Goal: Information Seeking & Learning: Compare options

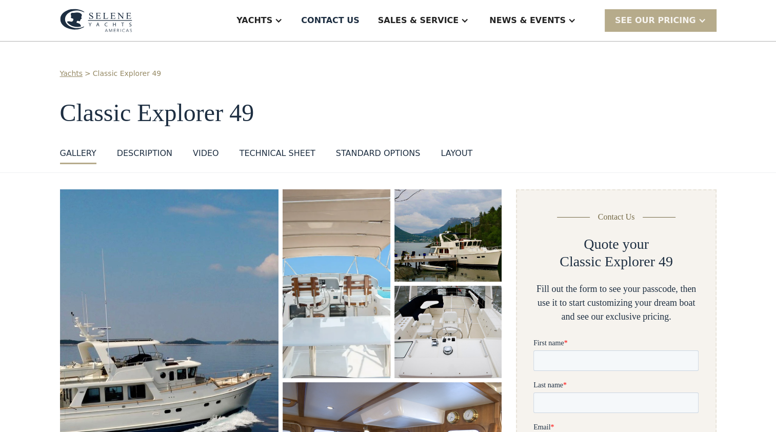
click at [272, 149] on div "Technical sheet" at bounding box center [277, 153] width 76 height 12
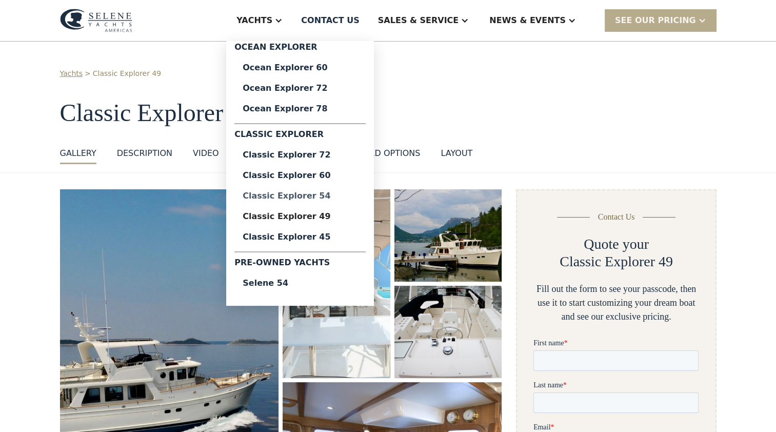
click at [333, 198] on div "Classic Explorer 54" at bounding box center [300, 196] width 115 height 8
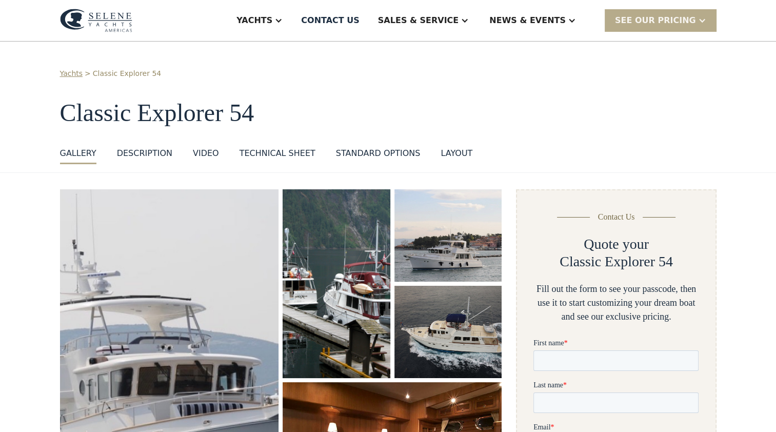
click at [274, 155] on div "Technical sheet" at bounding box center [277, 153] width 76 height 12
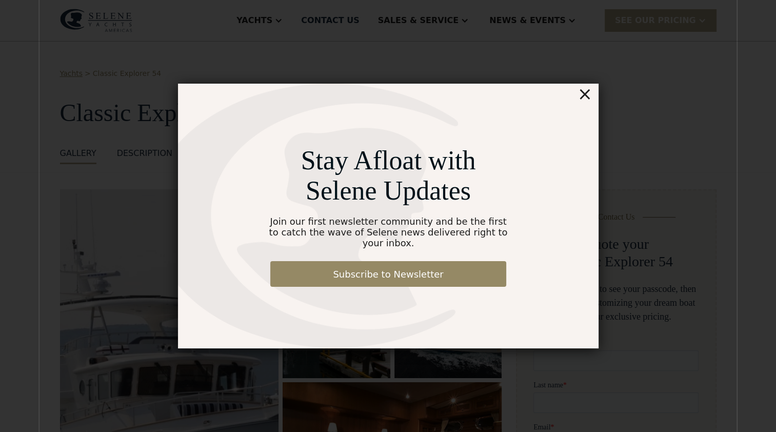
click at [583, 102] on div "×" at bounding box center [584, 94] width 15 height 21
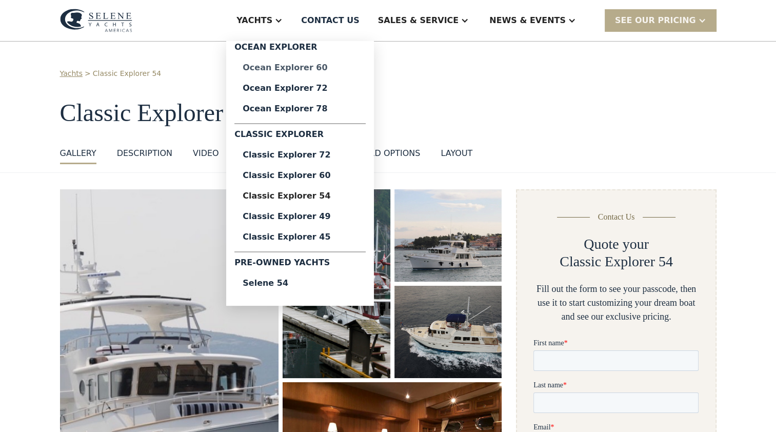
click at [336, 69] on div "Ocean Explorer 60" at bounding box center [300, 68] width 115 height 8
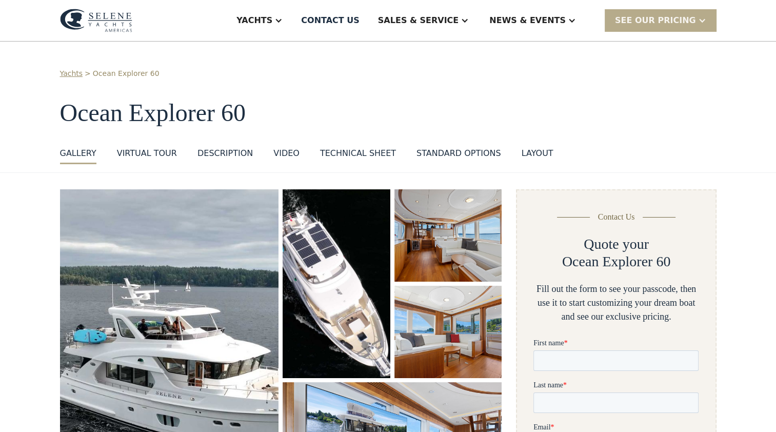
click at [362, 155] on div "Technical sheet" at bounding box center [358, 153] width 76 height 12
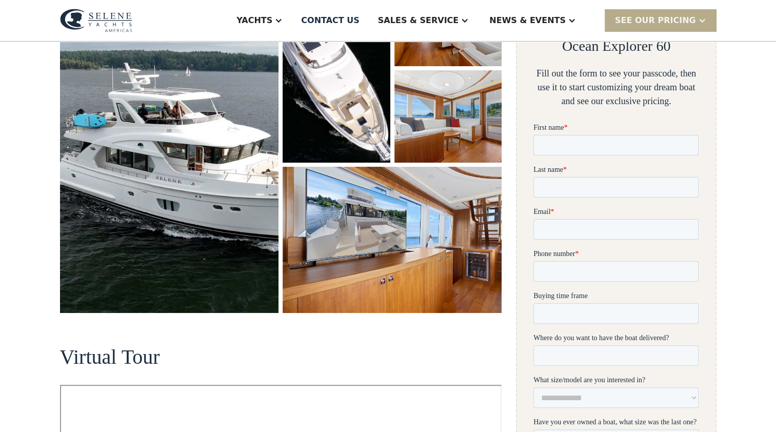
scroll to position [215, 0]
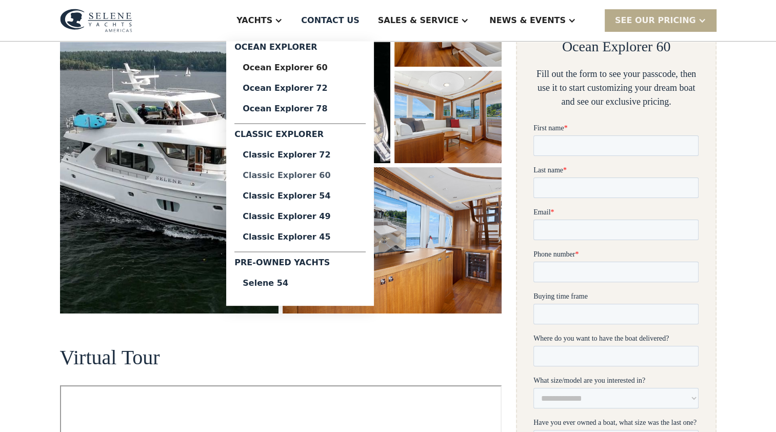
click at [324, 176] on div "Classic Explorer 60" at bounding box center [300, 175] width 115 height 8
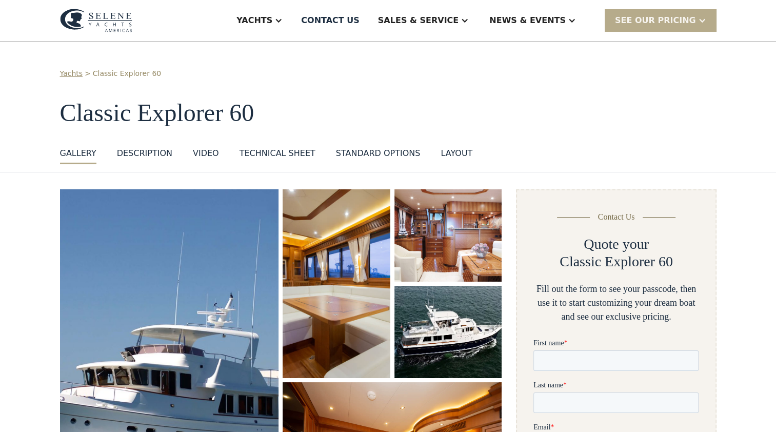
click at [262, 153] on div "Technical sheet" at bounding box center [277, 153] width 76 height 12
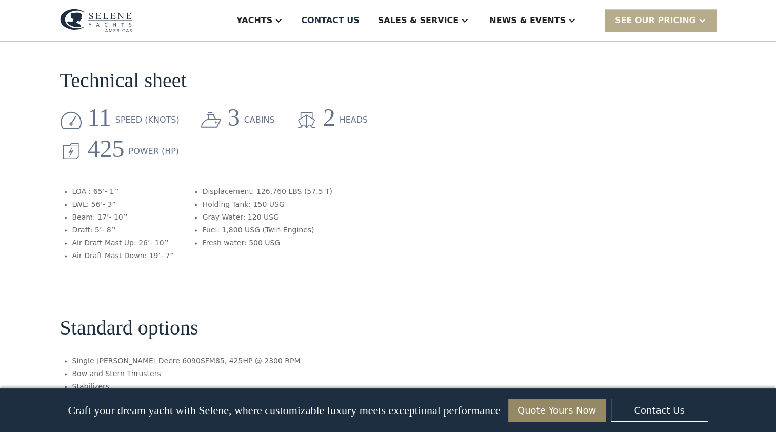
scroll to position [1321, 0]
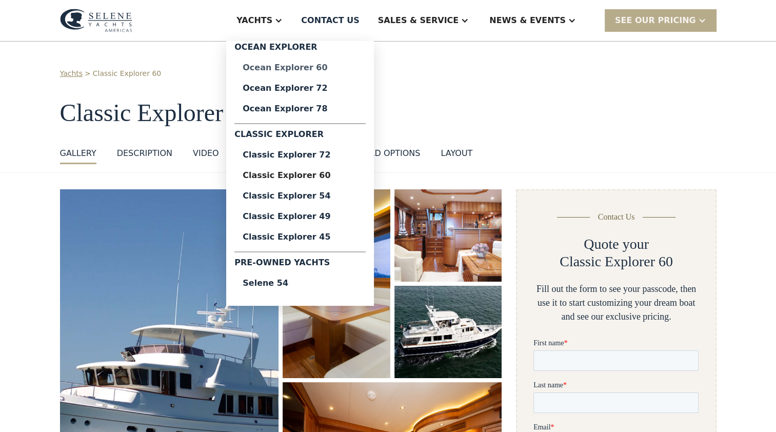
click at [338, 71] on div "Ocean Explorer 60" at bounding box center [300, 68] width 115 height 8
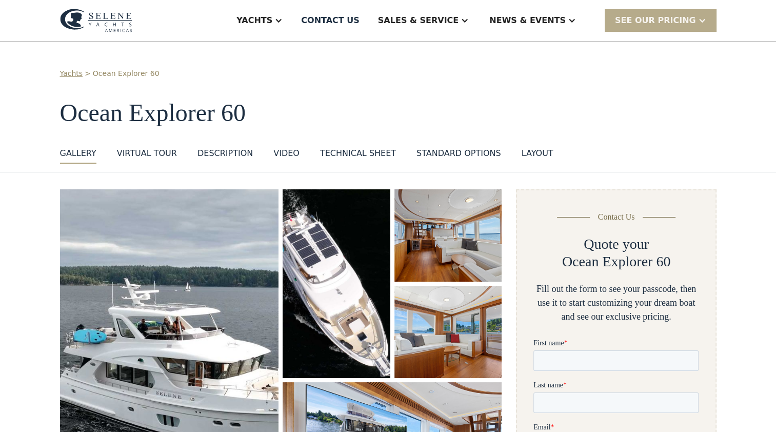
click at [350, 157] on div "Technical sheet" at bounding box center [358, 153] width 76 height 12
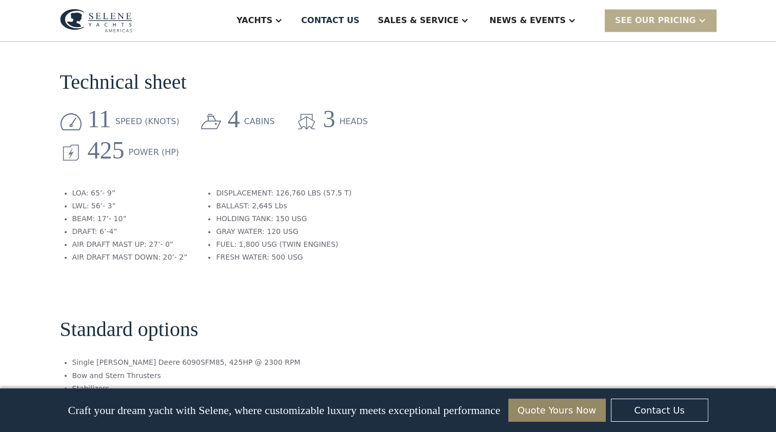
scroll to position [1570, 0]
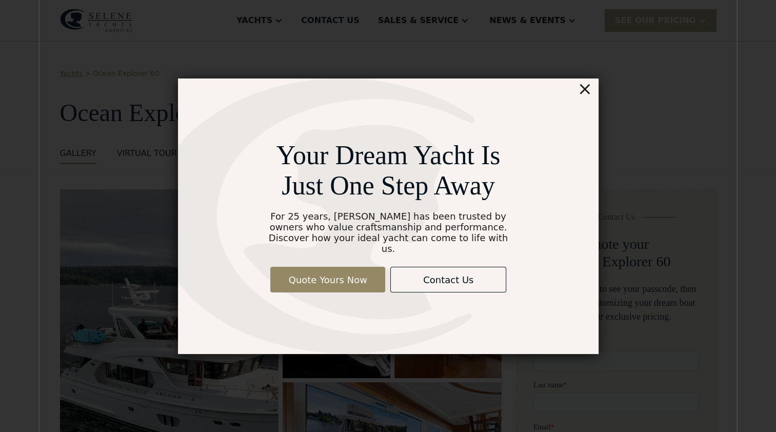
click at [587, 97] on div "×" at bounding box center [584, 88] width 15 height 21
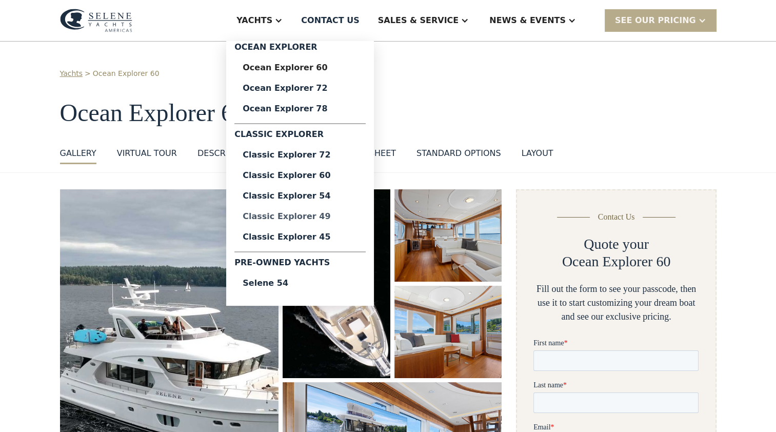
click at [355, 217] on div "Classic Explorer 49" at bounding box center [300, 216] width 115 height 8
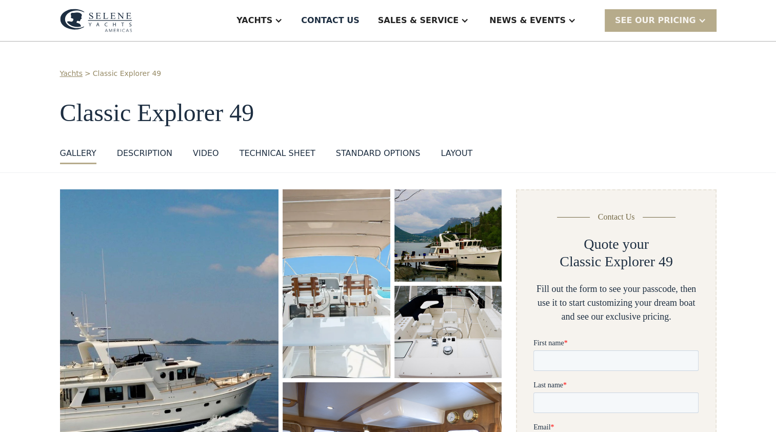
click at [278, 155] on div "Technical sheet" at bounding box center [277, 153] width 76 height 12
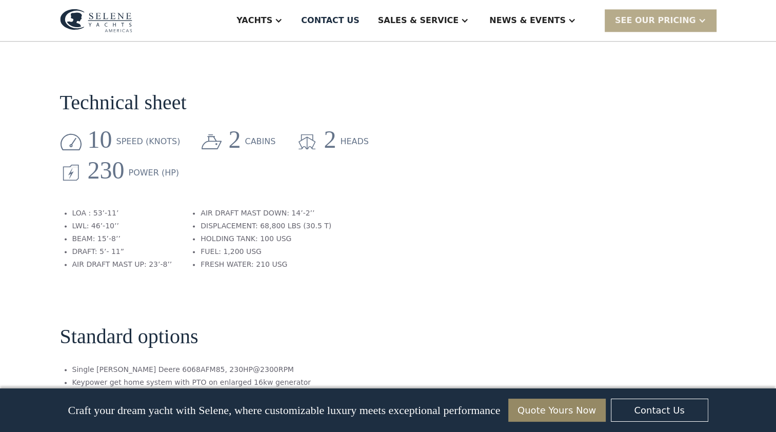
scroll to position [1360, 0]
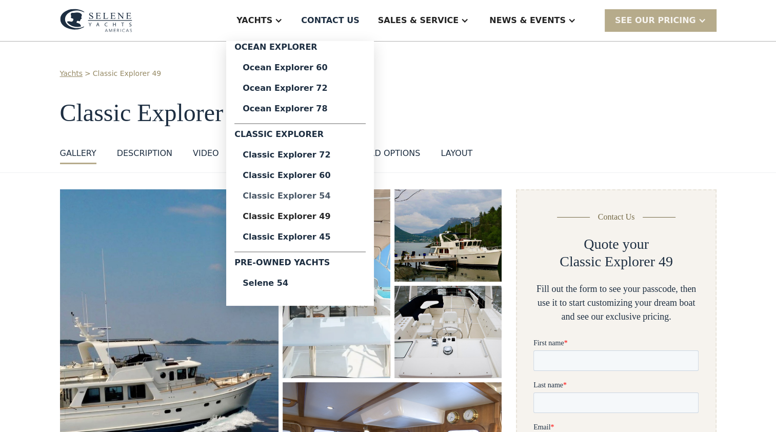
click at [316, 195] on div "Classic Explorer 54" at bounding box center [300, 196] width 115 height 8
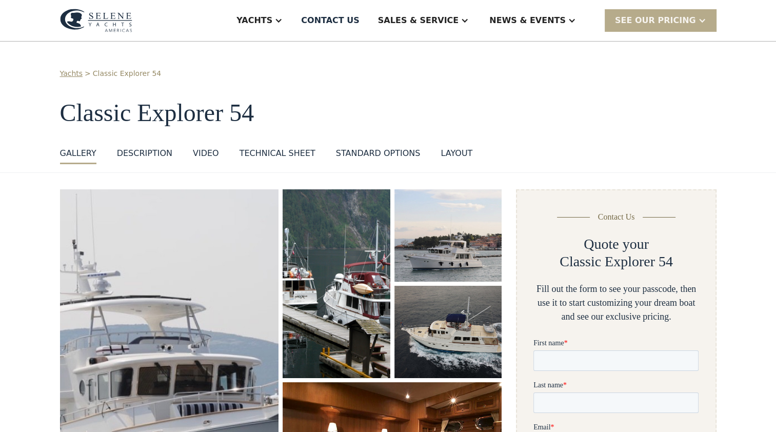
click at [275, 155] on div "Technical sheet" at bounding box center [277, 153] width 76 height 12
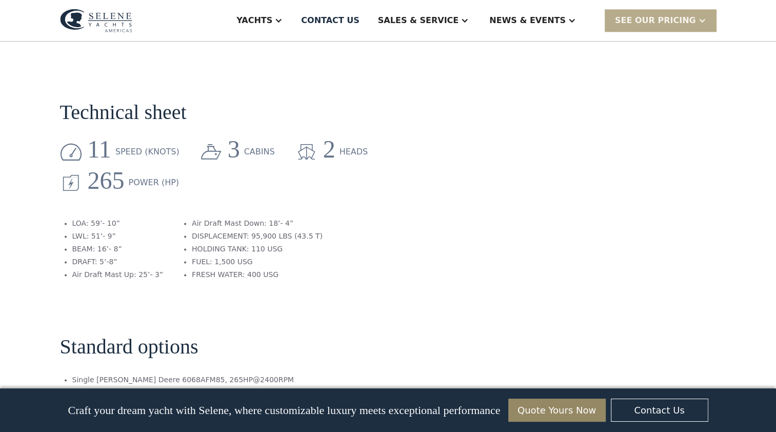
scroll to position [1253, 0]
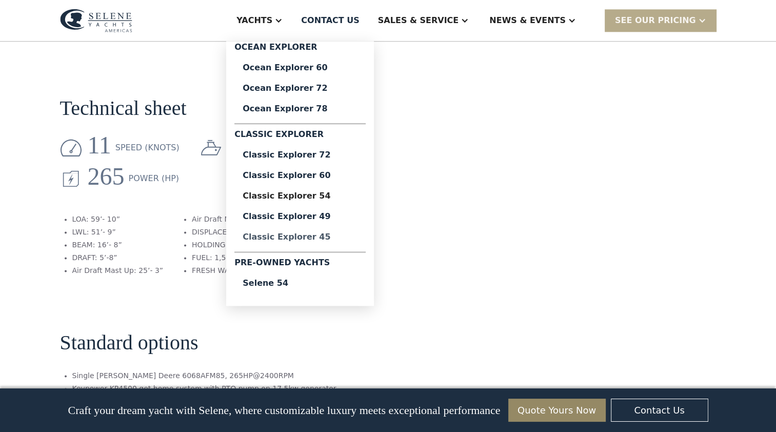
click at [336, 238] on div "Classic Explorer 45" at bounding box center [300, 237] width 115 height 8
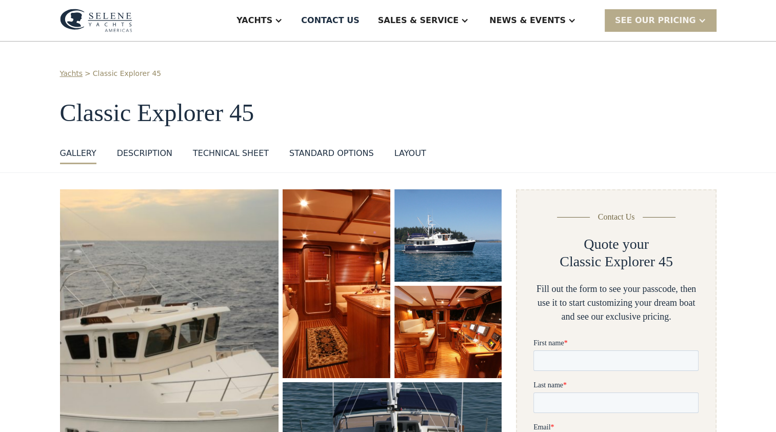
click at [233, 151] on div "Technical sheet" at bounding box center [231, 153] width 76 height 12
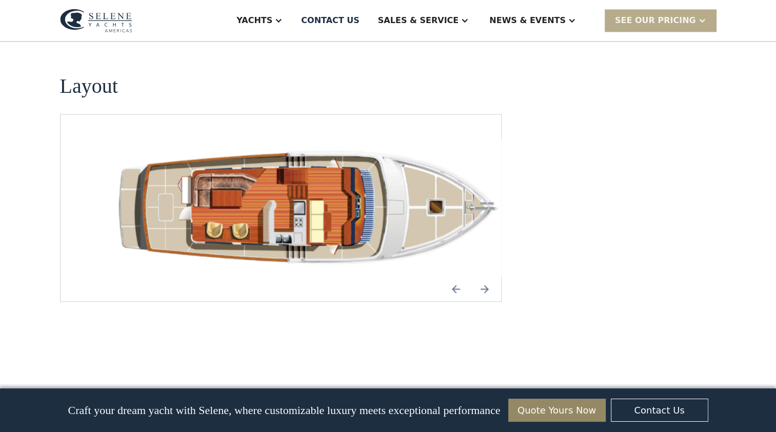
scroll to position [1414, 0]
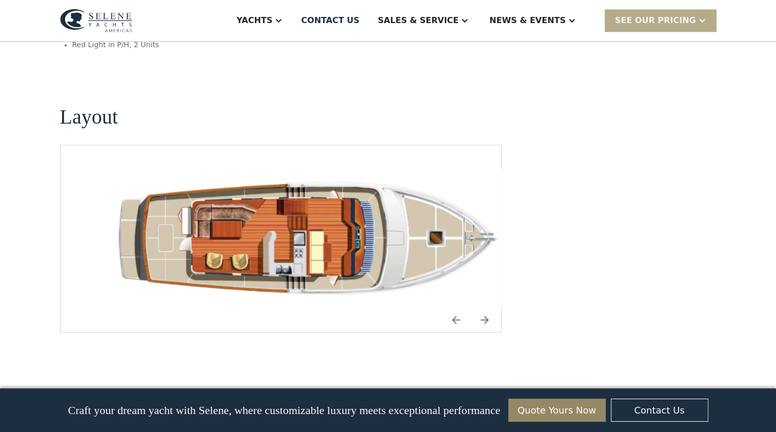
click at [489, 307] on img "Next slide" at bounding box center [484, 319] width 25 height 25
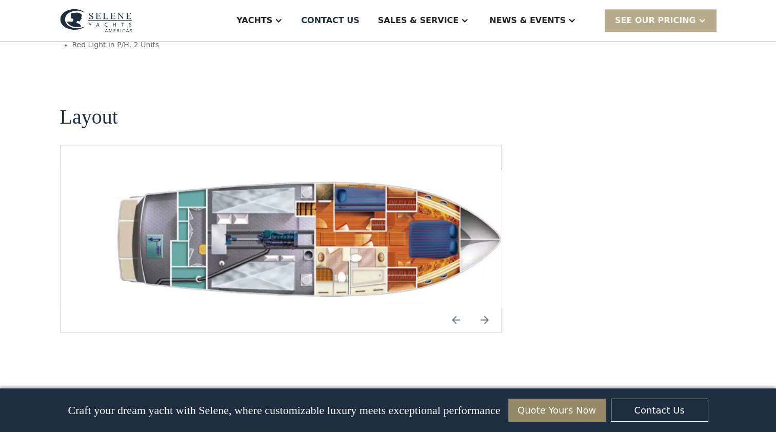
click at [489, 307] on img "Next slide" at bounding box center [484, 319] width 25 height 25
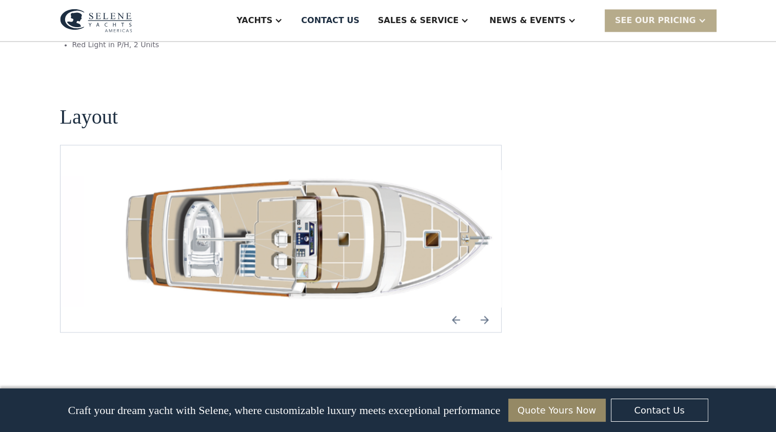
click at [489, 307] on img "Next slide" at bounding box center [484, 319] width 25 height 25
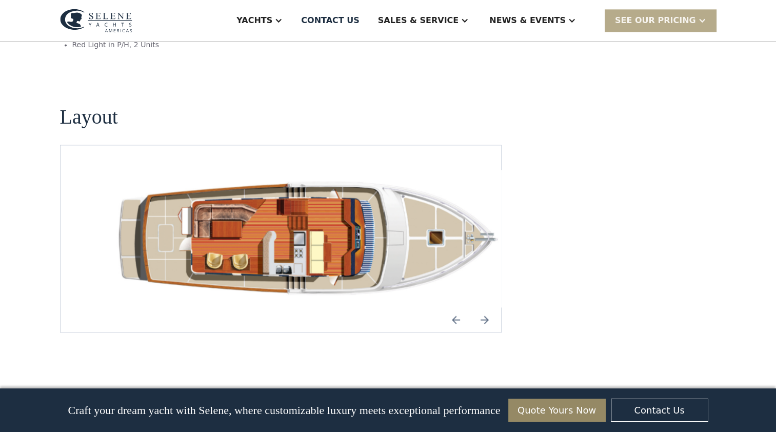
click at [489, 307] on img "Next slide" at bounding box center [484, 319] width 25 height 25
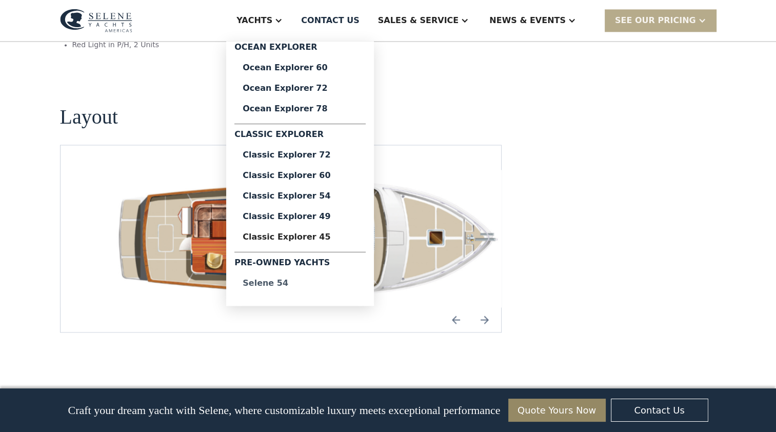
click at [322, 282] on div "Selene 54" at bounding box center [300, 283] width 115 height 8
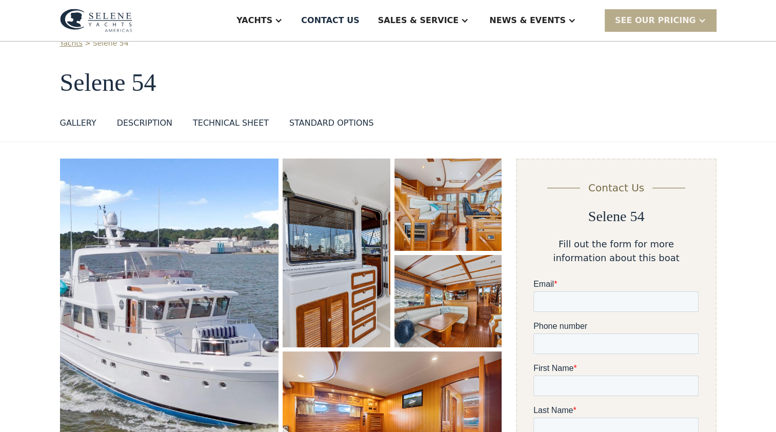
scroll to position [35, 0]
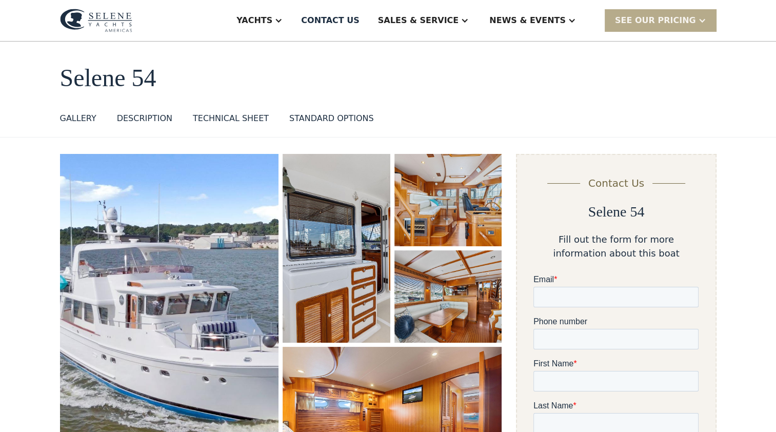
click at [207, 116] on div "TECHNICAL SHEET" at bounding box center [231, 118] width 76 height 12
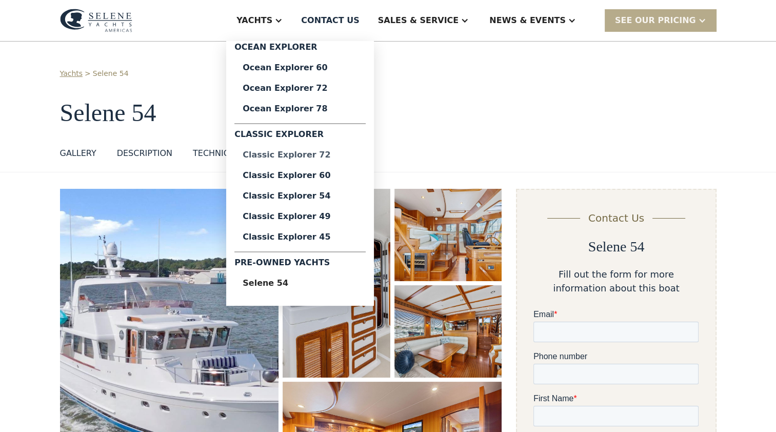
click at [318, 157] on div "Classic Explorer 72" at bounding box center [300, 155] width 115 height 8
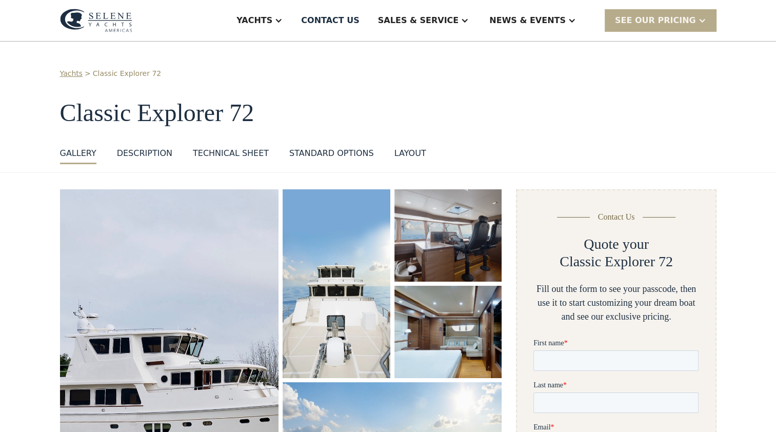
click at [201, 154] on div "Technical sheet" at bounding box center [231, 153] width 76 height 12
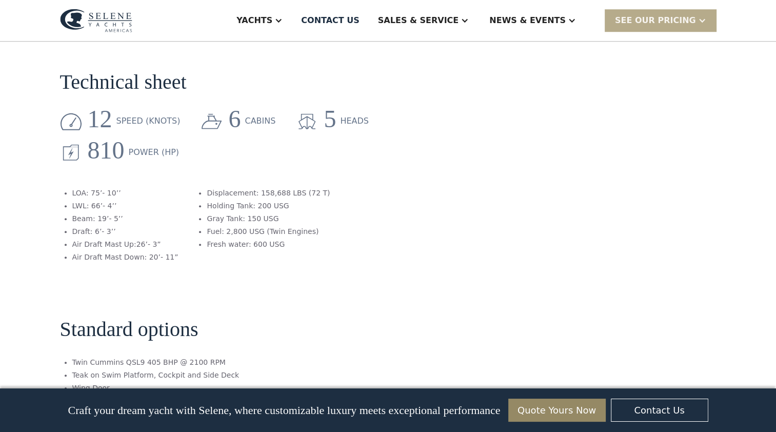
scroll to position [879, 0]
